Goal: Navigation & Orientation: Find specific page/section

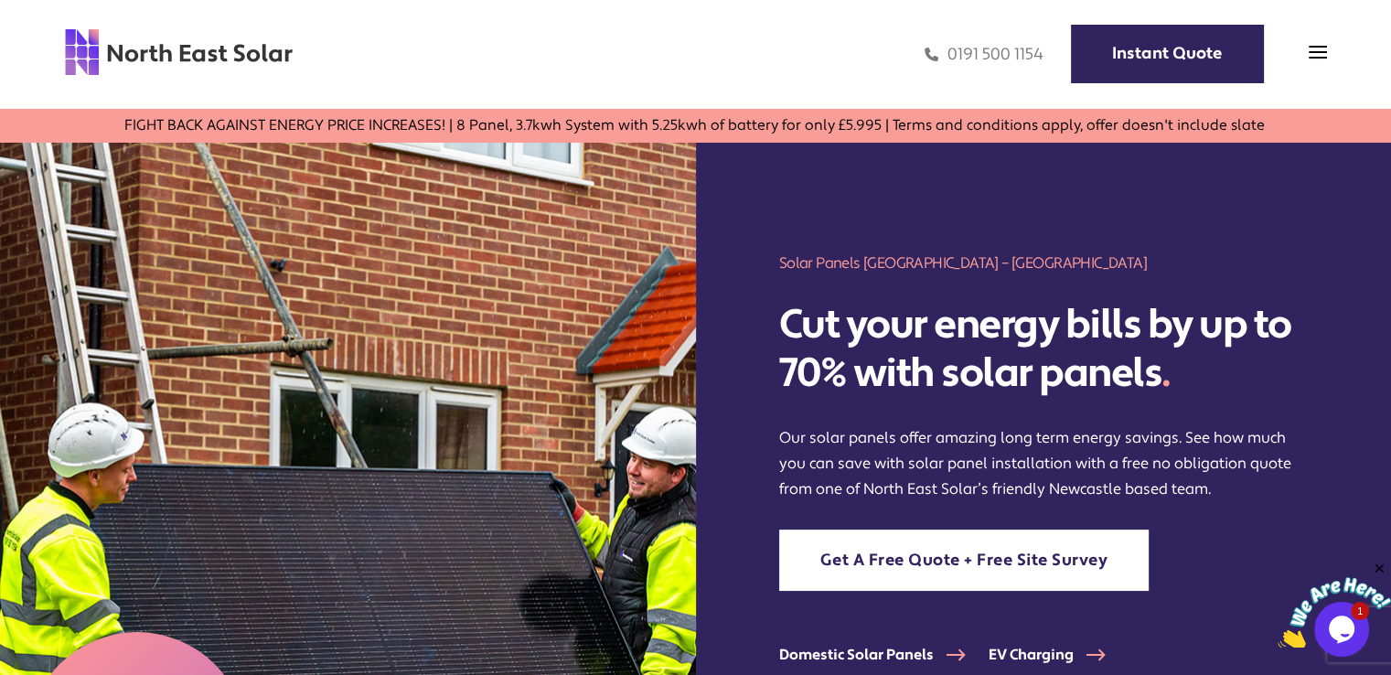
click at [1289, 61] on div "0191 500 1154 Instant Quote" at bounding box center [811, 53] width 1034 height 53
click at [1315, 49] on img at bounding box center [1318, 52] width 18 height 18
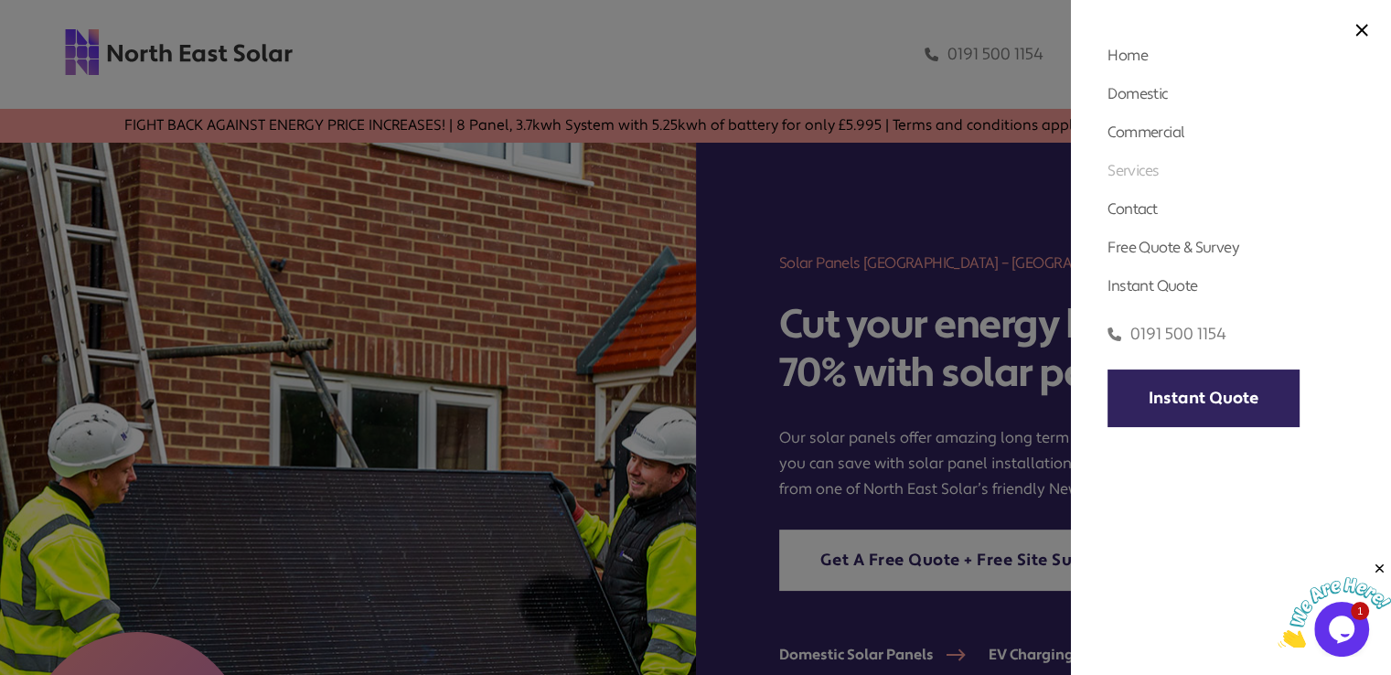
click at [1150, 168] on link "Services" at bounding box center [1133, 170] width 51 height 19
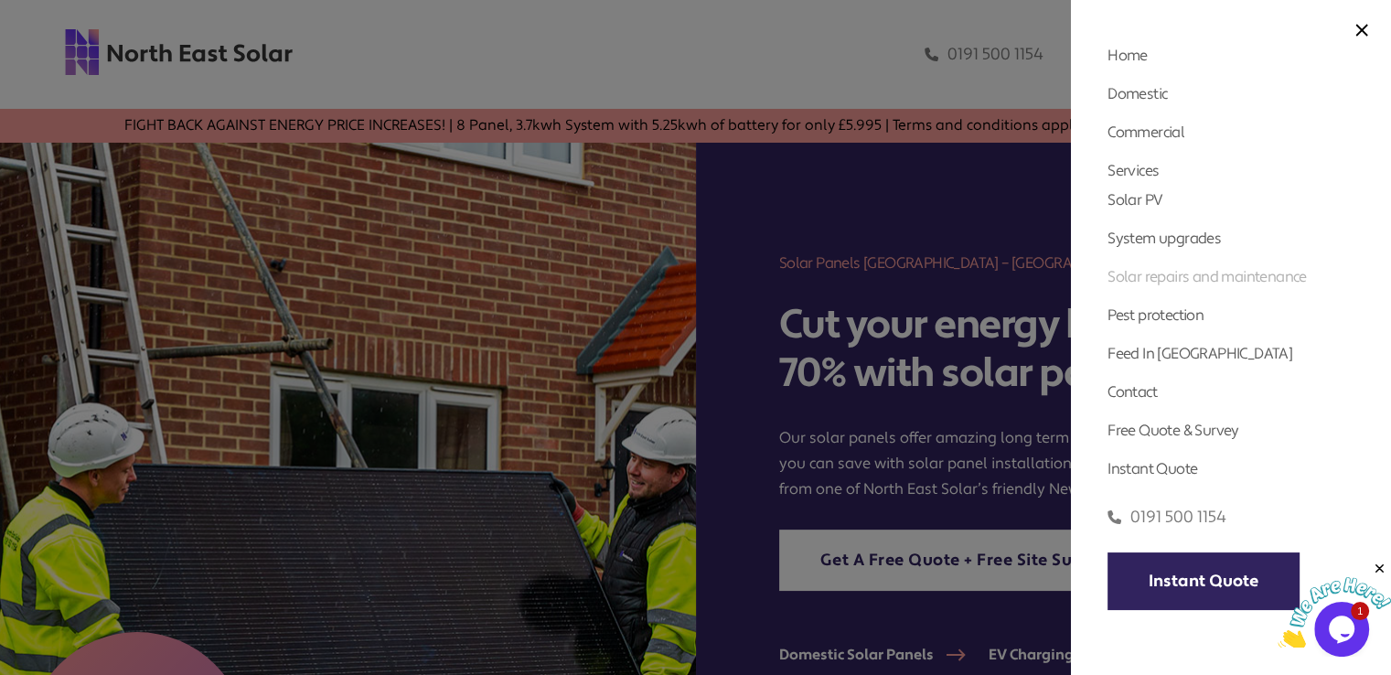
click at [1165, 275] on link "Solar repairs and maintenance" at bounding box center [1207, 276] width 199 height 19
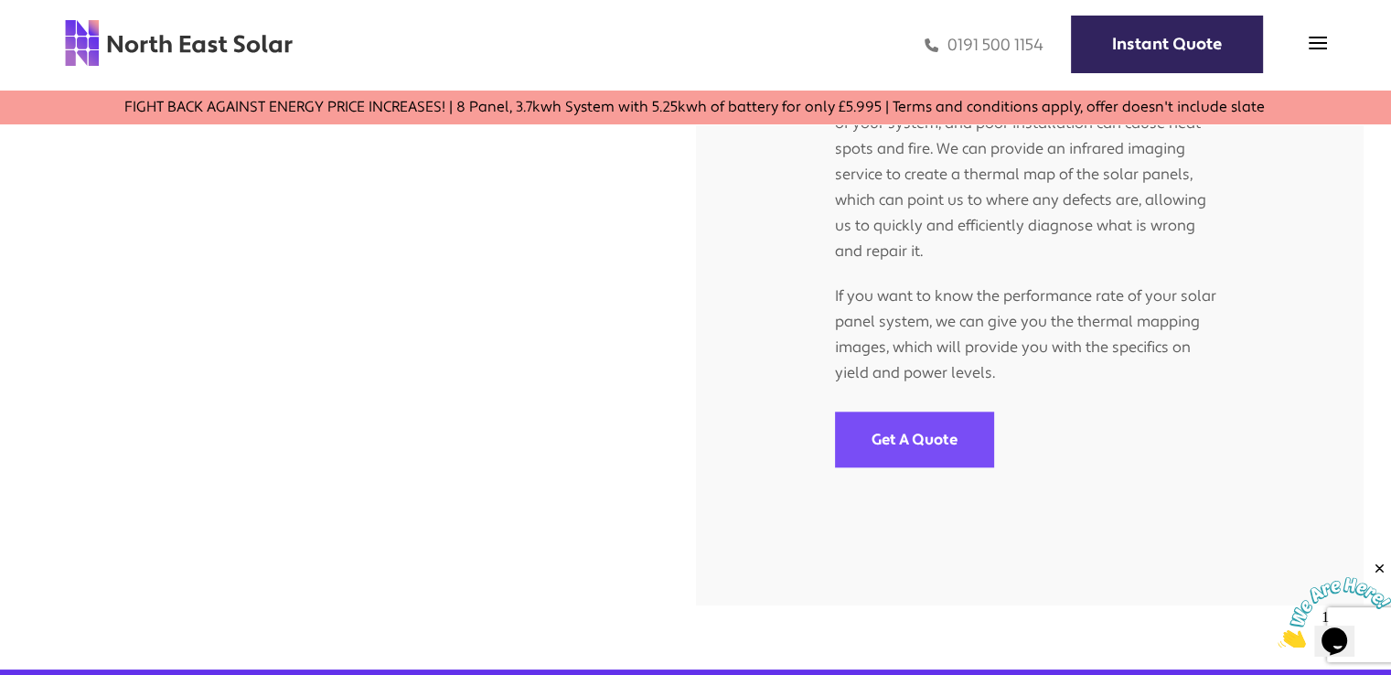
scroll to position [1921, 0]
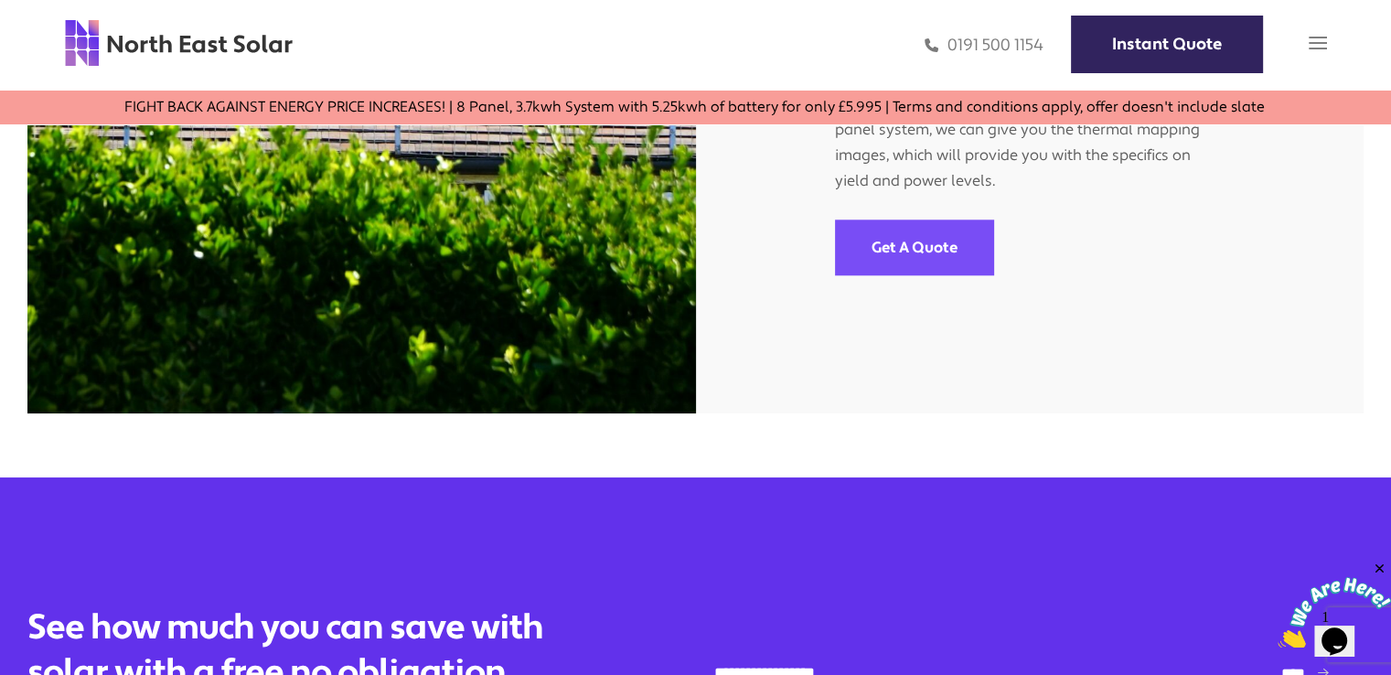
click at [1325, 44] on img at bounding box center [1318, 43] width 18 height 18
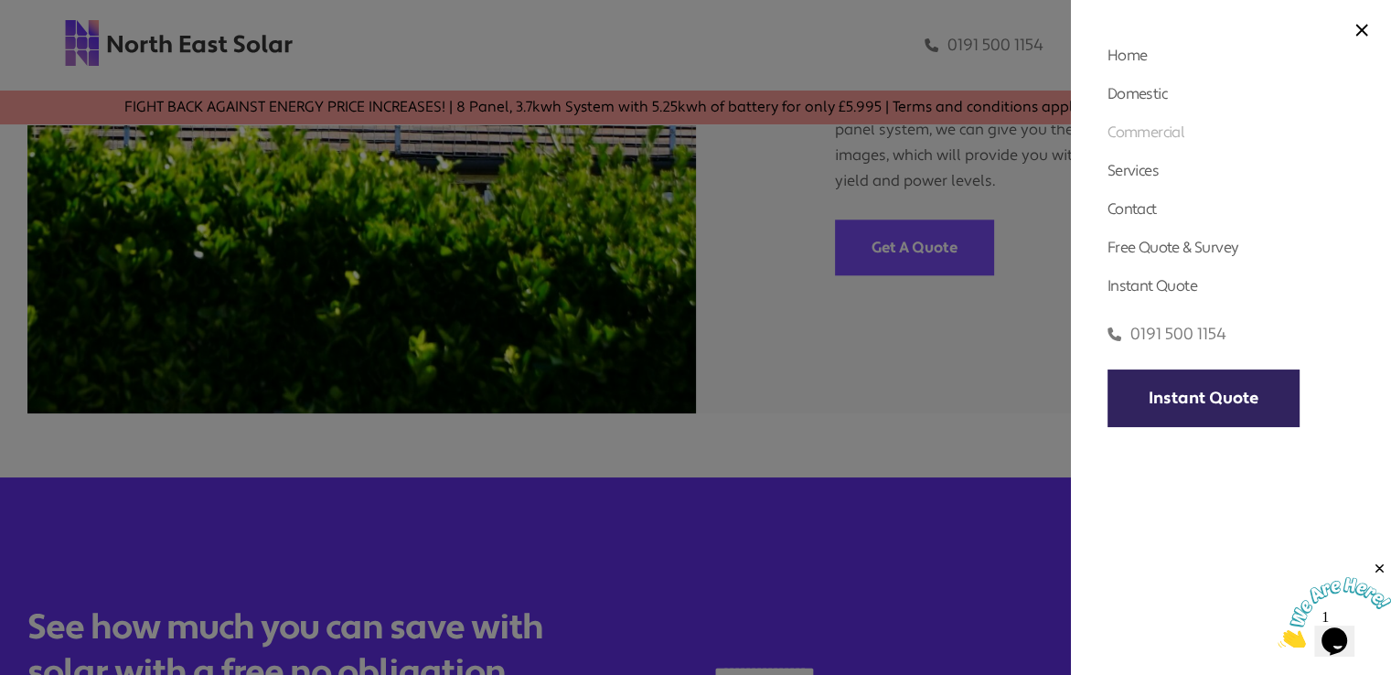
click at [1144, 128] on link "Commercial" at bounding box center [1146, 132] width 77 height 19
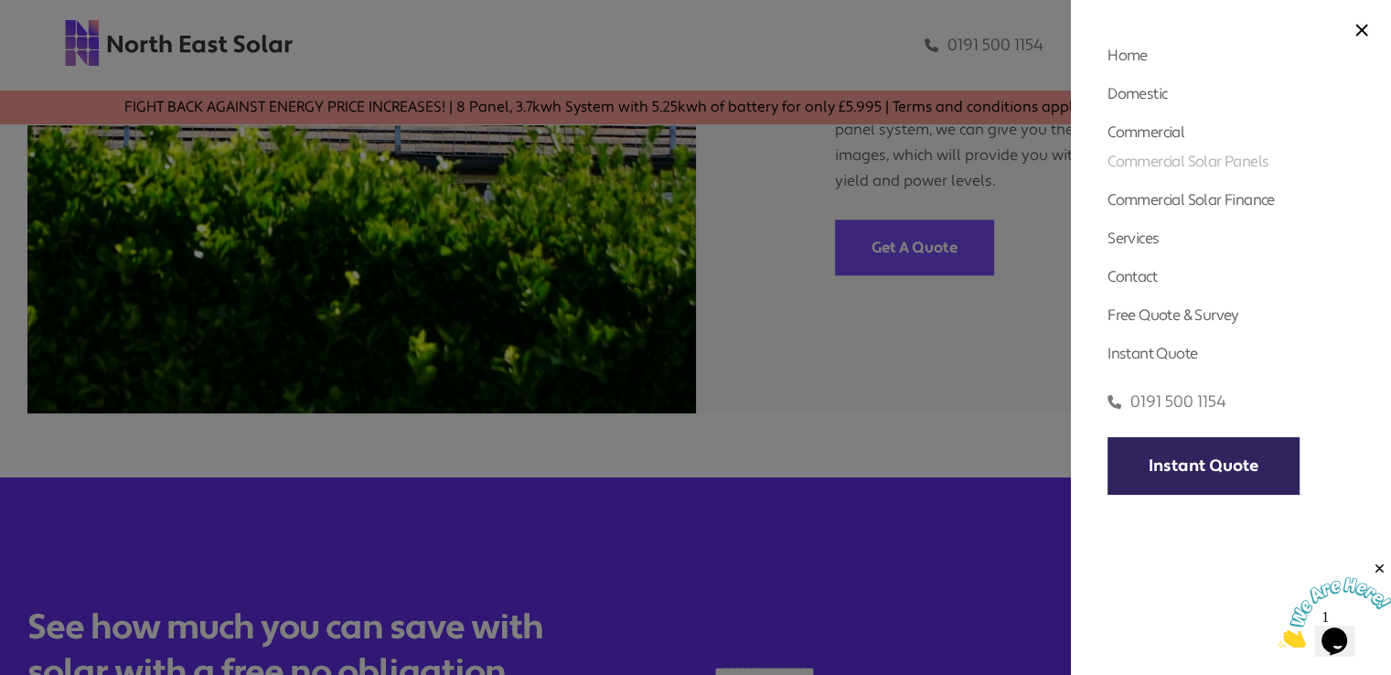
click at [1186, 161] on link "Commercial Solar Panels" at bounding box center [1188, 161] width 161 height 19
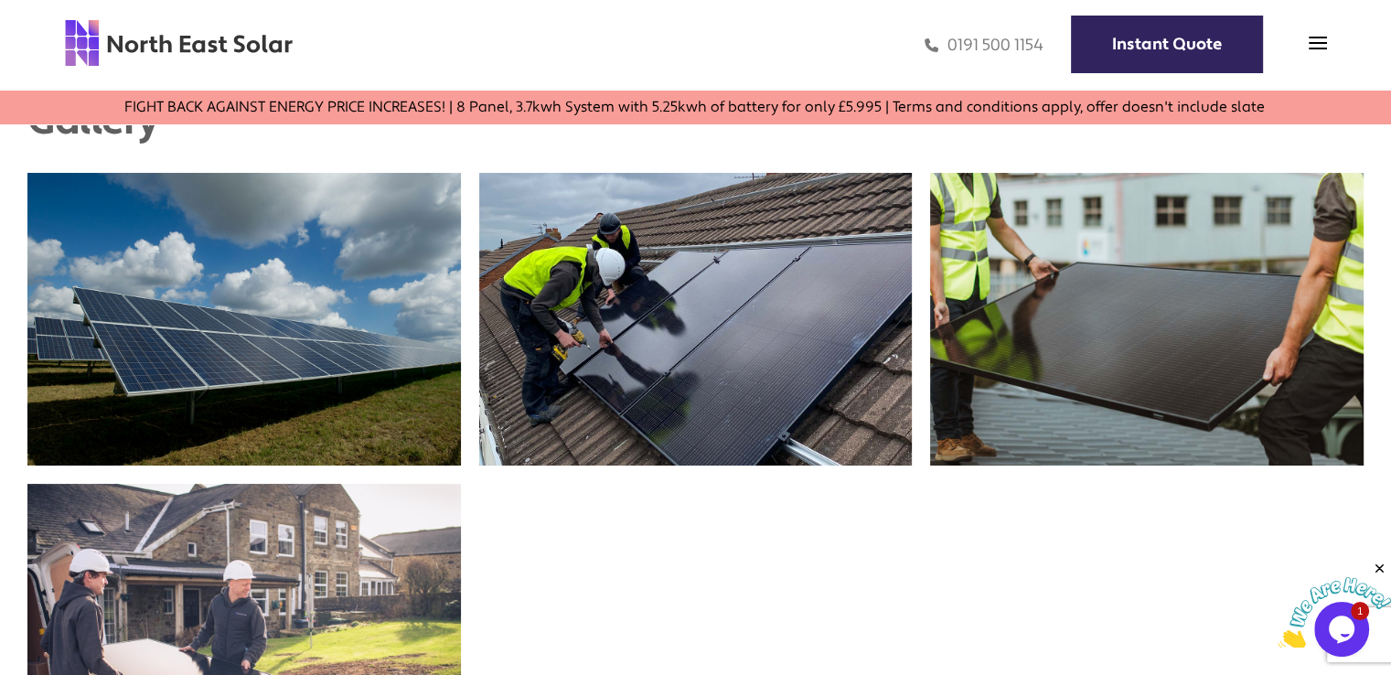
scroll to position [3568, 0]
